Goal: Obtain resource: Obtain resource

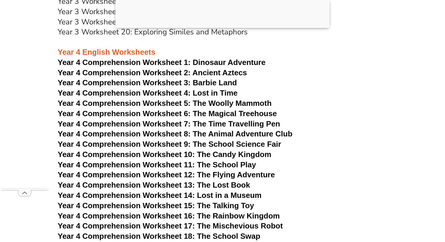
scroll to position [2395, 0]
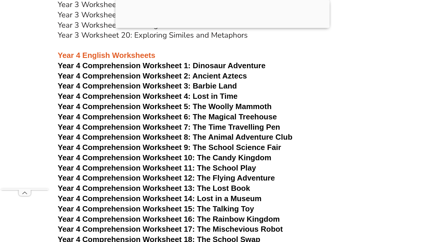
click at [239, 64] on span "Dinosaur Adventure" at bounding box center [229, 65] width 73 height 9
click at [266, 57] on h3 "Year 4 English Worksheets" at bounding box center [222, 51] width 329 height 20
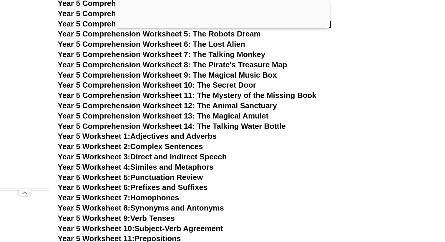
scroll to position [2894, 0]
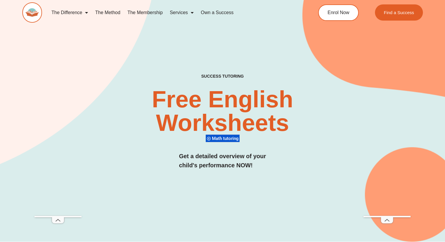
click at [259, 58] on div "SUCCESS TUTORING​ Free English Worksheets​ Math tutoring Get a detailed overvie…" at bounding box center [222, 110] width 400 height 264
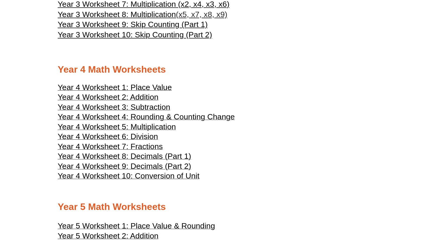
scroll to position [632, 0]
